Goal: Task Accomplishment & Management: Manage account settings

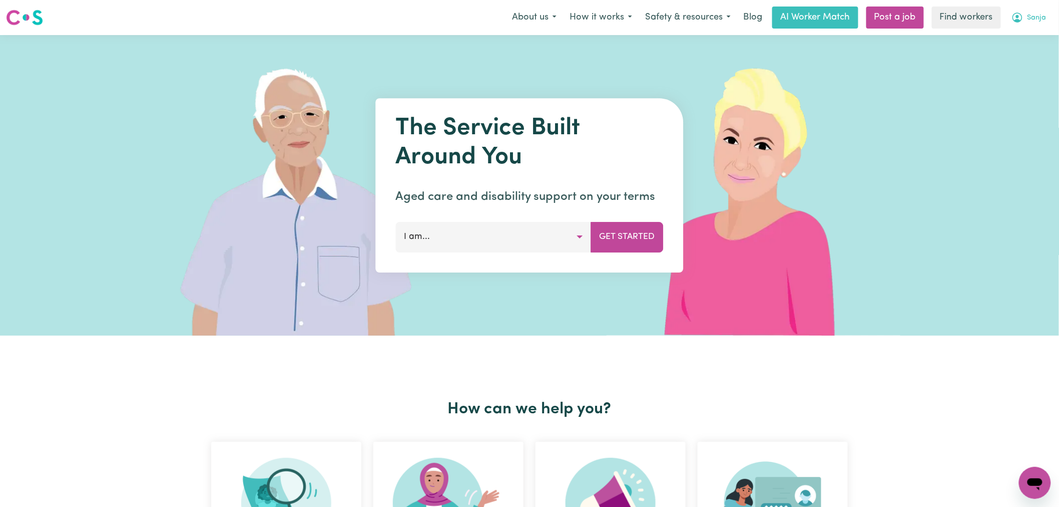
click at [1039, 14] on span "Sanja" at bounding box center [1037, 18] width 19 height 11
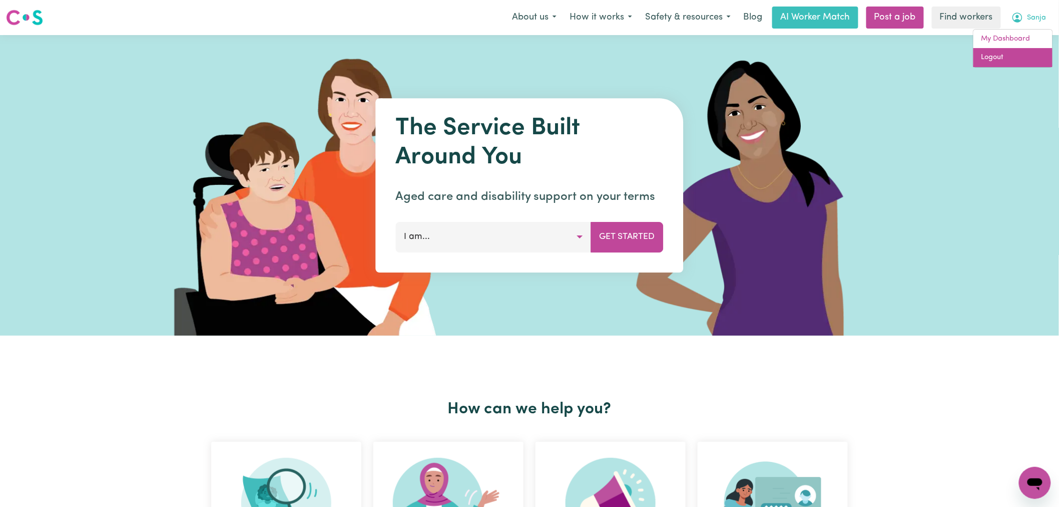
click at [1007, 62] on link "Logout" at bounding box center [1013, 57] width 79 height 19
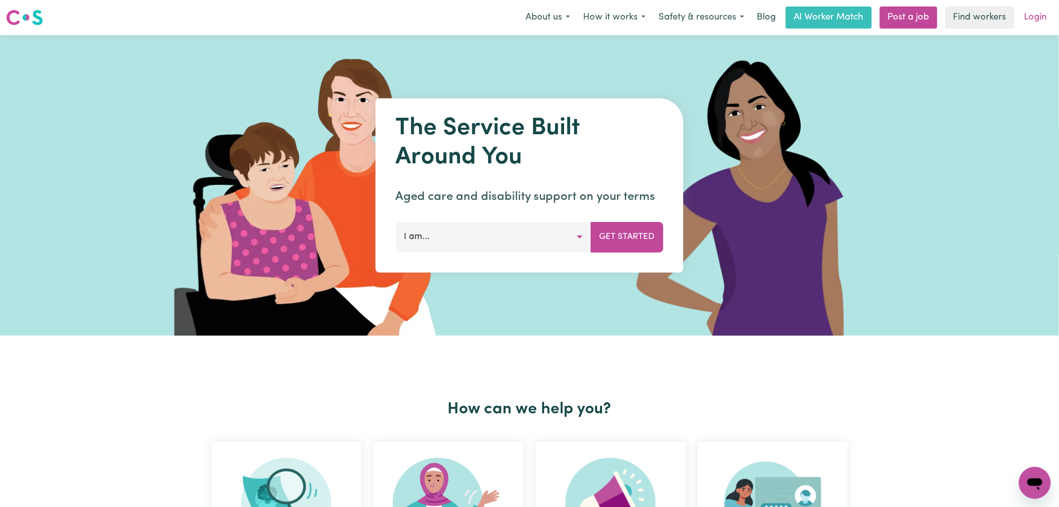
click at [1039, 19] on link "Login" at bounding box center [1036, 18] width 35 height 22
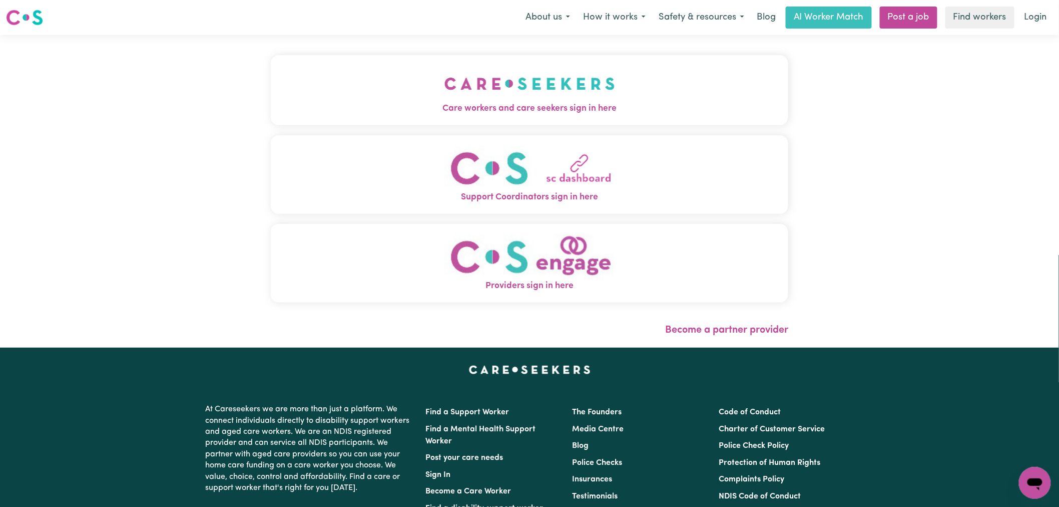
click at [403, 119] on button "Care workers and care seekers sign in here" at bounding box center [530, 90] width 518 height 70
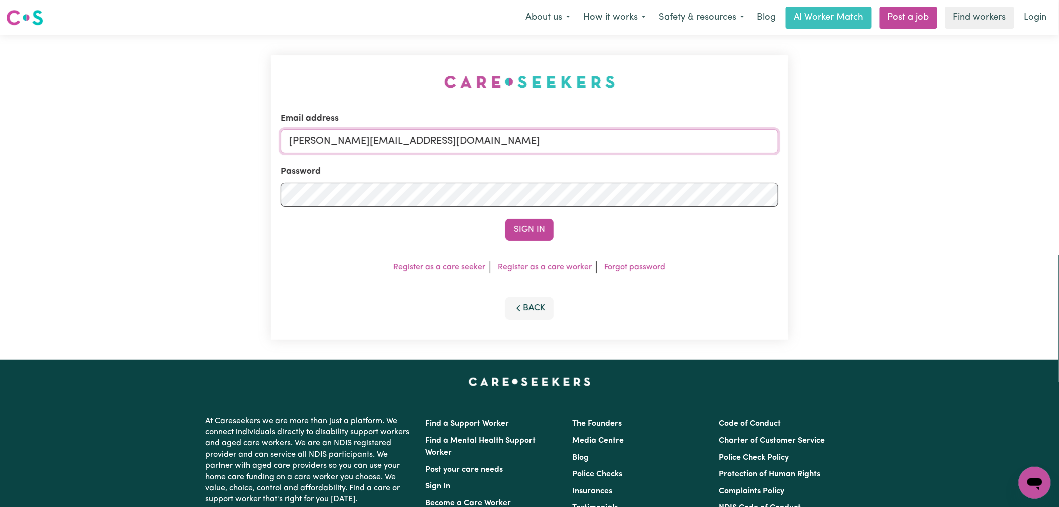
click at [463, 150] on input "[PERSON_NAME][EMAIL_ADDRESS][DOMAIN_NAME]" at bounding box center [530, 141] width 498 height 24
click at [452, 141] on input "[PERSON_NAME][EMAIL_ADDRESS][DOMAIN_NAME]" at bounding box center [530, 141] width 498 height 24
drag, startPoint x: 539, startPoint y: 138, endPoint x: 342, endPoint y: 133, distance: 196.8
click at [342, 133] on input "[EMAIL_ADDRESS][DOMAIN_NAME]" at bounding box center [530, 141] width 498 height 24
type input "[EMAIL_ADDRESS][DOMAIN_NAME]"
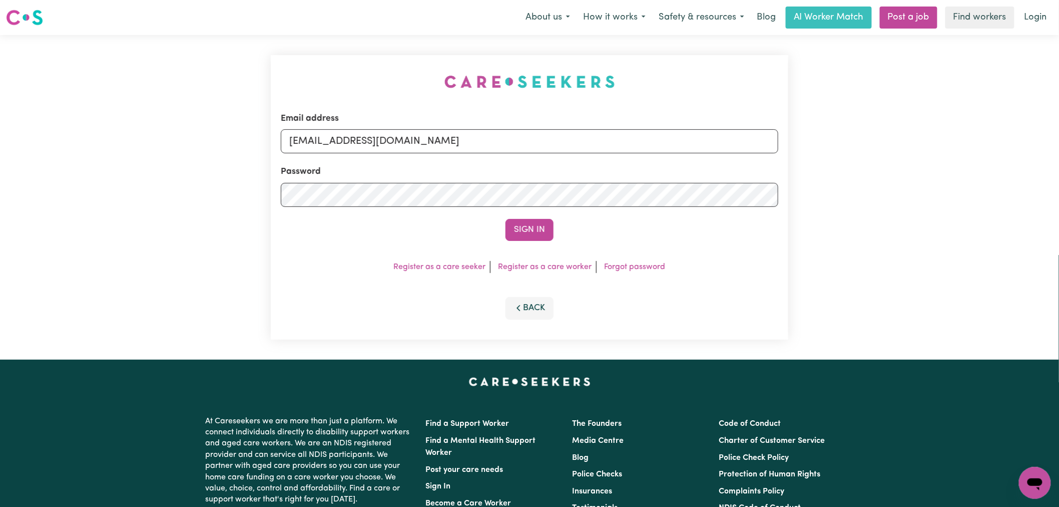
click at [506, 219] on button "Sign In" at bounding box center [530, 230] width 48 height 22
